Goal: Navigation & Orientation: Find specific page/section

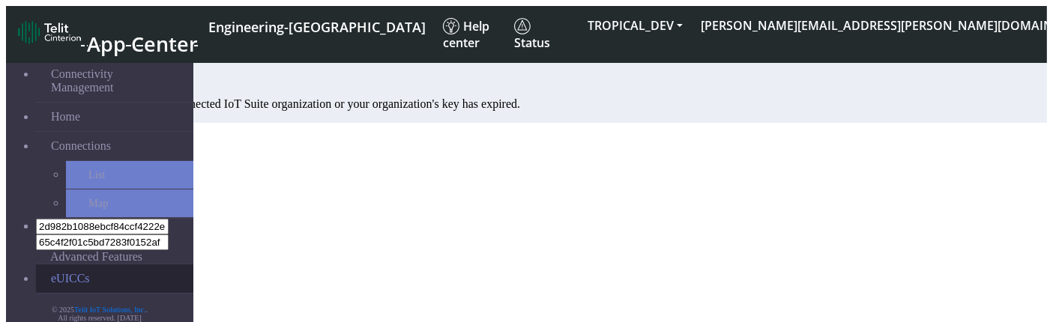
click at [62, 264] on link "eUICCs" at bounding box center [114, 278] width 157 height 28
